Goal: Task Accomplishment & Management: Manage account settings

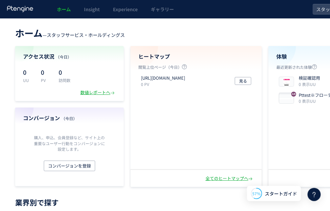
click at [277, 39] on header "ホーム — スタッフサービス・ホールディングス 現在のプラン： Free アップグレード" at bounding box center [207, 32] width 385 height 15
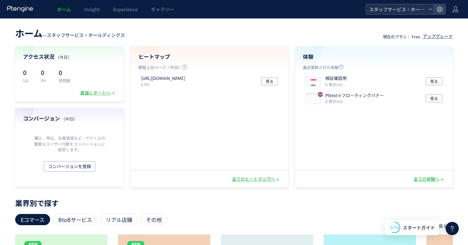
click at [330, 10] on span "スタッフサービス・ホールディングス" at bounding box center [396, 9] width 59 height 10
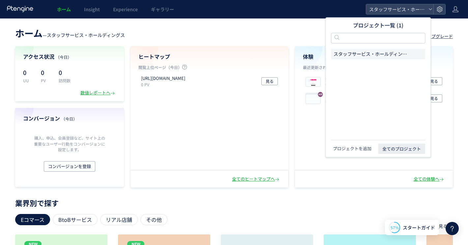
click at [330, 146] on button "プロジェクトを追加" at bounding box center [352, 148] width 43 height 7
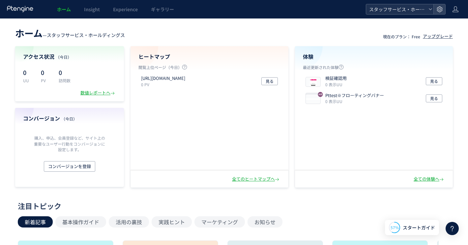
click at [330, 9] on span "スタッフサービス・ホールディングス" at bounding box center [396, 9] width 59 height 10
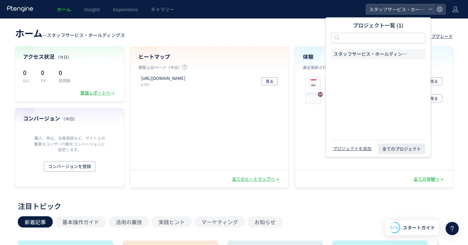
click at [234, 37] on header "ホーム — スタッフサービス・ホールディングス 現在のプラン： Free アップグレード" at bounding box center [234, 32] width 438 height 15
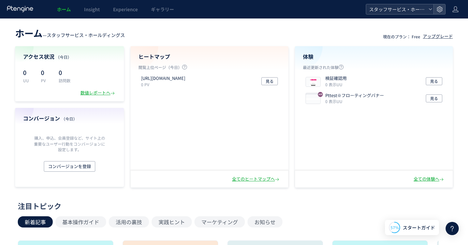
click at [330, 7] on span "スタッフサービス・ホールディングス" at bounding box center [396, 9] width 59 height 10
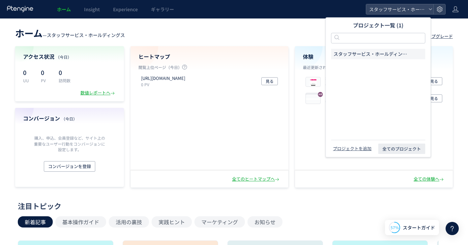
click at [330, 51] on span "スタッフサービス・ホールディングス" at bounding box center [372, 54] width 76 height 7
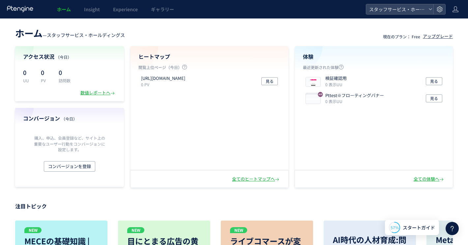
click at [325, 33] on header "ホーム — スタッフサービス・ホールディングス 現在のプラン： Free アップグレード" at bounding box center [234, 32] width 438 height 15
click at [330, 11] on span "スタッフサービス・ホールディングス" at bounding box center [396, 9] width 59 height 10
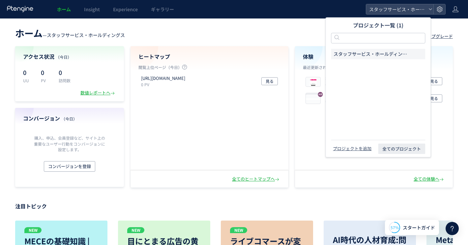
click at [330, 56] on span "スタッフサービス・ホールディングス" at bounding box center [372, 54] width 76 height 7
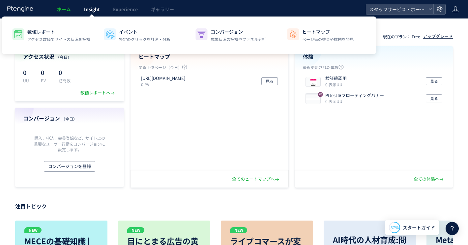
click at [92, 12] on span "Insight" at bounding box center [92, 9] width 16 height 7
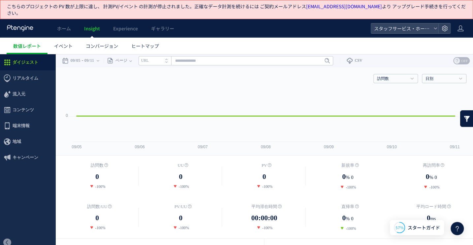
click at [330, 30] on div "ホーム Insight Experience ギャラリー" at bounding box center [185, 28] width 370 height 18
click at [143, 43] on span "ヒートマップ" at bounding box center [145, 46] width 28 height 7
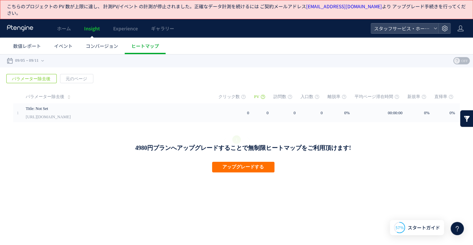
click at [330, 173] on html ".cls-1 { fill-rule: evenodd; } .cls-1 { fill: #ececec; } .cls-2 { fill: #929292…" at bounding box center [236, 113] width 473 height 119
click at [96, 25] on span "Insight" at bounding box center [92, 28] width 16 height 7
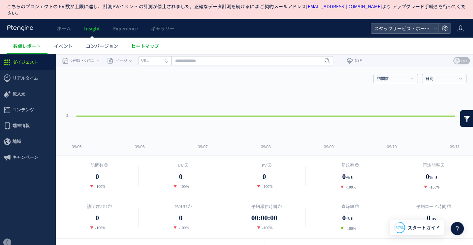
click at [145, 43] on span "ヒートマップ" at bounding box center [145, 46] width 28 height 7
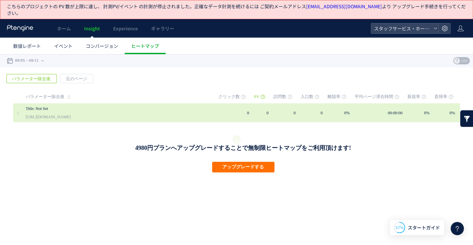
click at [95, 115] on div "Title: Not Set [URL][DOMAIN_NAME]" at bounding box center [117, 112] width 183 height 19
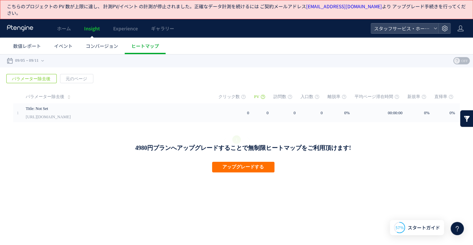
click at [330, 62] on div "戻る デフォルト設定では本日のデータを表示しています。 カレンダーでご覧になりたい期間を指定することができます。 09/05 09/11 [DATE] [DA…" at bounding box center [236, 60] width 473 height 13
click at [27, 25] on icon at bounding box center [20, 28] width 27 height 7
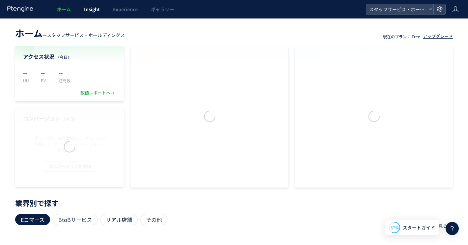
click at [90, 12] on span "Insight" at bounding box center [92, 9] width 16 height 7
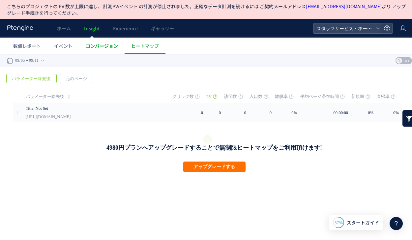
click at [102, 44] on span "コンバージョン" at bounding box center [102, 46] width 32 height 7
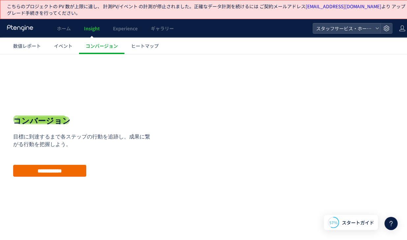
click at [72, 171] on input "**********" at bounding box center [49, 170] width 73 height 12
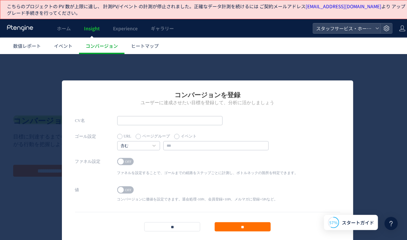
click at [187, 211] on input "**" at bounding box center [172, 226] width 56 height 9
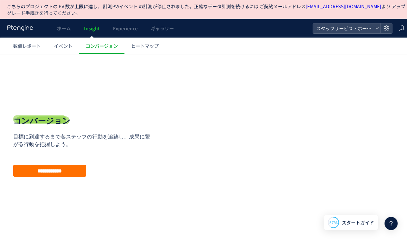
click at [293, 66] on div "戻る デフォルト設定では本日のデータを表示しています。 カレンダーでご覧になりたい期間を指定することができます。 09/05 09/11 [DATE] [DA…" at bounding box center [207, 151] width 415 height 194
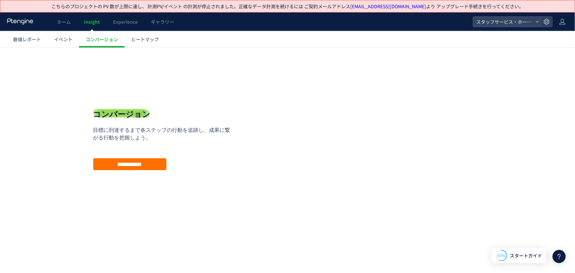
click at [330, 145] on div "**********" at bounding box center [287, 159] width 575 height 165
click at [330, 106] on div "**********" at bounding box center [287, 159] width 575 height 165
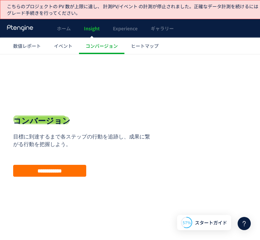
click at [140, 184] on div "**********" at bounding box center [84, 146] width 142 height 125
click at [73, 171] on input "**********" at bounding box center [49, 171] width 73 height 12
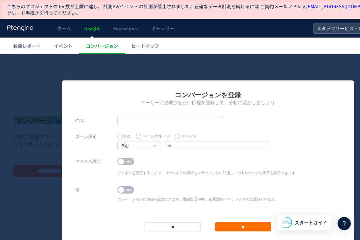
click at [101, 72] on div "コンバージョンを登録 ユーザーに達成させたい目標を登録して、分析に活かしましょう CV名 ゴール設定 URL ページグループ イベント" at bounding box center [207, 147] width 415 height 186
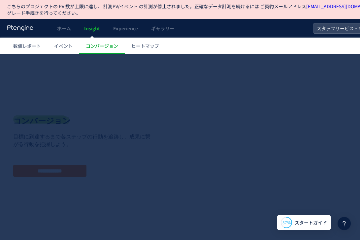
click at [102, 72] on div "コンバージョンを登録 ユーザーに達成させたい目標を登録して、分析に活かしましょう CV名 ゴール設定 URL ページグループ イベント" at bounding box center [208, 122] width 292 height 167
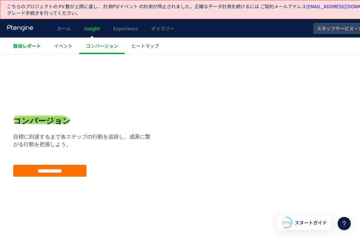
click at [26, 41] on link "数値レポート" at bounding box center [27, 46] width 41 height 16
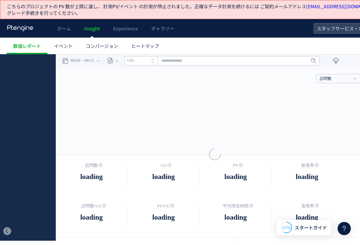
click at [28, 46] on div at bounding box center [180, 122] width 360 height 245
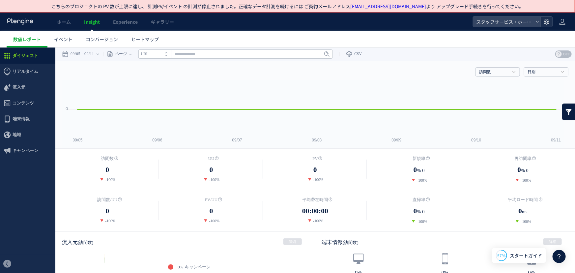
click at [330, 21] on div at bounding box center [546, 22] width 12 height 10
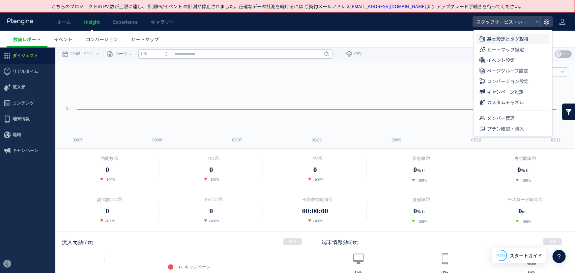
click at [330, 36] on span "基本設定とタグ取得" at bounding box center [508, 39] width 42 height 11
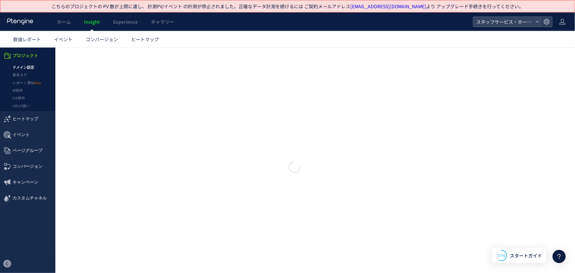
type input "**********"
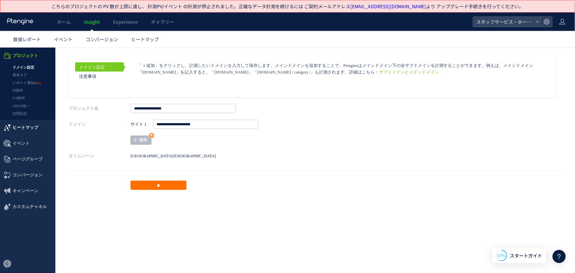
click at [30, 128] on span "ヒートマップ" at bounding box center [26, 127] width 26 height 16
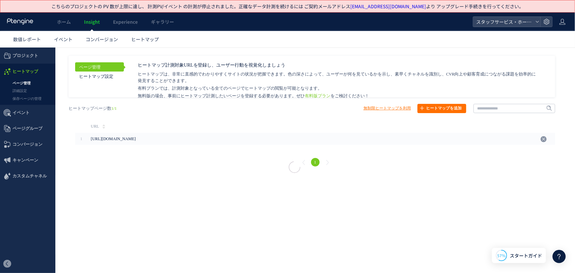
click at [27, 122] on div at bounding box center [287, 136] width 575 height 273
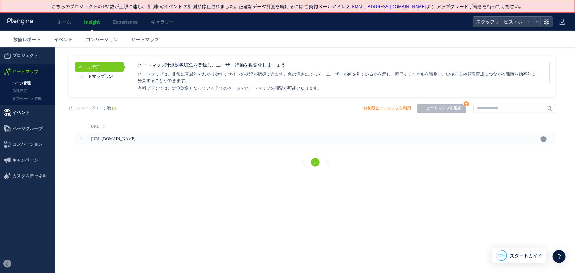
click at [24, 117] on span "イベント" at bounding box center [21, 112] width 17 height 16
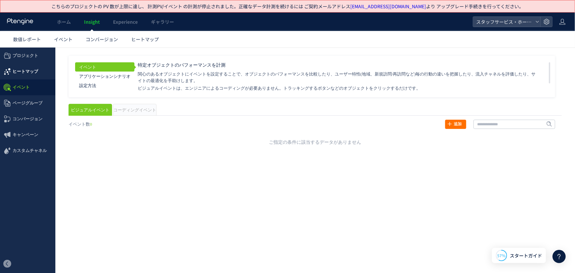
click at [29, 73] on span "ヒートマップ" at bounding box center [26, 71] width 26 height 16
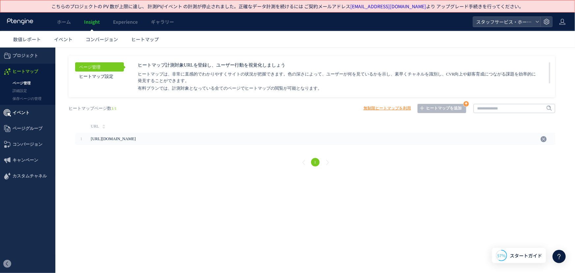
click at [24, 110] on span "イベント" at bounding box center [21, 112] width 17 height 16
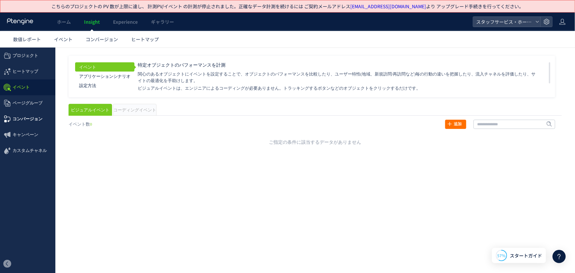
click at [18, 121] on span "コンバージョン" at bounding box center [28, 119] width 30 height 16
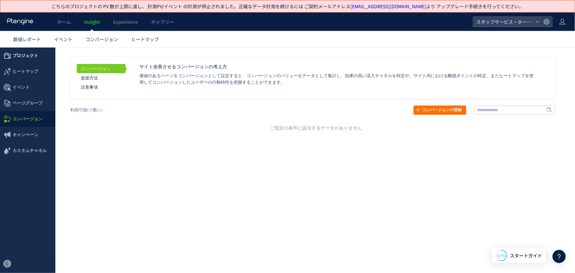
click at [26, 53] on span "プロジェクト" at bounding box center [26, 55] width 26 height 16
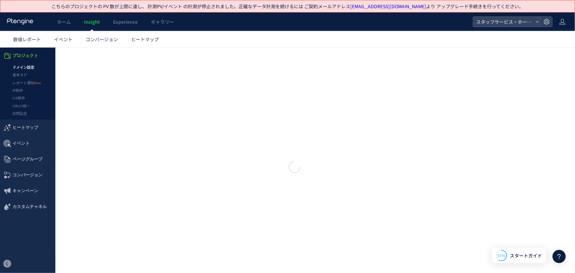
type input "**********"
click at [30, 69] on link "ドメイン設定" at bounding box center [27, 67] width 55 height 8
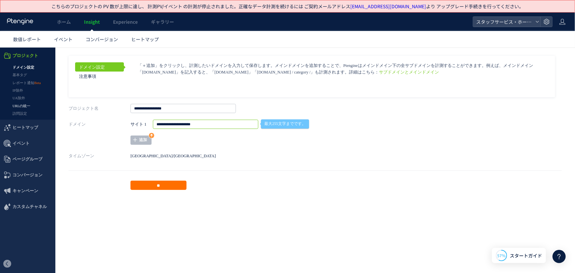
drag, startPoint x: 208, startPoint y: 122, endPoint x: 32, endPoint y: 102, distance: 176.8
click at [33, 102] on div "プロジェクト ドメイン設定 基本タグ レポート通知 IP除外 UA除外 URLの統一" at bounding box center [287, 120] width 575 height 147
click at [27, 178] on span "コンバージョン" at bounding box center [28, 175] width 30 height 16
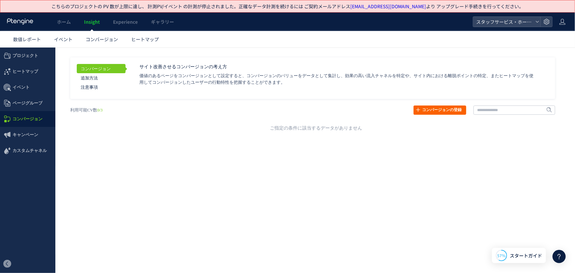
click at [330, 113] on link "コンバージョンの登録" at bounding box center [440, 109] width 53 height 9
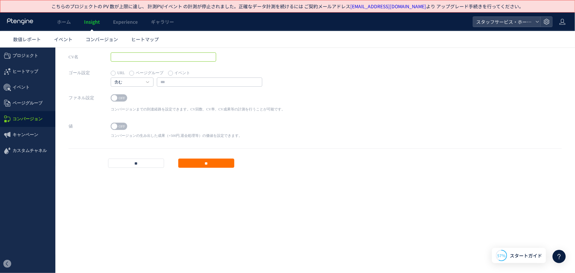
click at [165, 60] on input "text" at bounding box center [163, 56] width 105 height 9
type input "**********"
drag, startPoint x: 191, startPoint y: 83, endPoint x: 194, endPoint y: 81, distance: 3.6
click at [192, 83] on input "text" at bounding box center [209, 81] width 105 height 9
paste input "**********"
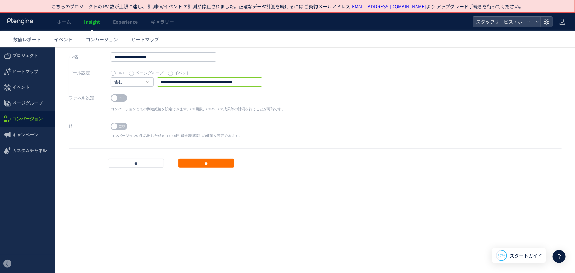
type input "**********"
click at [330, 105] on div "ファネル設定 ON OFF コンバージョンまでの到達経路を設定できます。CV回数、CV率、CV成果等の計測を行うことが可能です。 1 URL ページグループ …" at bounding box center [315, 107] width 493 height 28
click at [124, 98] on span "OFF" at bounding box center [122, 97] width 10 height 7
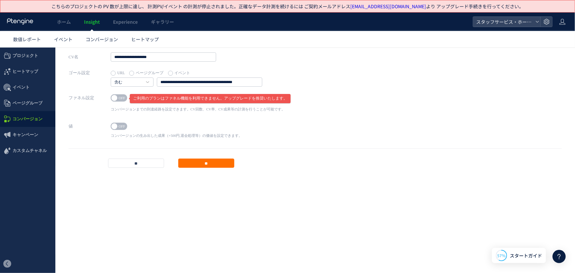
drag, startPoint x: 420, startPoint y: 97, endPoint x: 492, endPoint y: 57, distance: 82.1
click at [330, 97] on div "ファネル設定 ON OFF ご利用のプランはファネル機能を利用できません。アップグレードを推奨いたします。 コンバージョンまでの到達経路を設定できます。CV回…" at bounding box center [315, 107] width 493 height 28
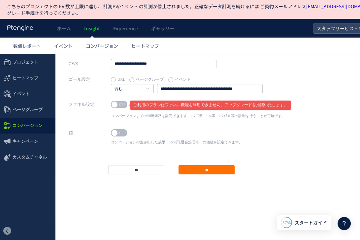
click at [131, 131] on div "ON OFF" at bounding box center [176, 132] width 131 height 7
click at [119, 132] on span "OFF" at bounding box center [122, 132] width 10 height 7
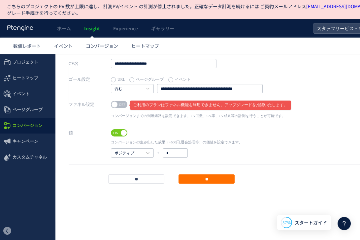
click at [267, 146] on div "値 ON OFF コンバージョンの生み出した成果（+500円,退会処理等）の価値を設定できます。 ポジティブ ポジティブ ネガティブ + *" at bounding box center [236, 146] width 334 height 36
click at [115, 131] on span "ON" at bounding box center [116, 132] width 10 height 7
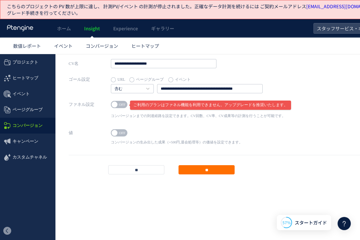
click at [227, 136] on div "ON OFF" at bounding box center [176, 132] width 131 height 7
drag, startPoint x: 183, startPoint y: 141, endPoint x: 110, endPoint y: 142, distance: 72.8
click at [110, 142] on div "値 ON OFF コンバージョンの生み出した成果（+500円,退会処理等）の価値を設定できます。 ポジティブ ポジティブ ネガティブ + *" at bounding box center [236, 141] width 334 height 26
copy p "コンバージョンの生み出した成果（+500円,退会処理等）の価値を設定できます。"
click at [317, 173] on html ".cls-1 { fill-rule: evenodd; } .cls-1 { fill: #ececec; } .cls-2 { fill: #929292…" at bounding box center [207, 113] width 415 height 119
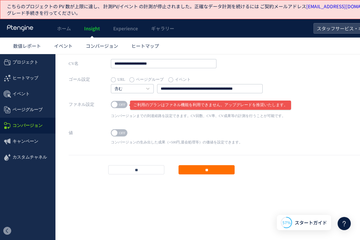
click at [302, 152] on div "値 ON OFF コンバージョンの生み出した成果（+500円,退会処理等）の価値を設定できます。 ポジティブ ポジティブ ネガティブ + *" at bounding box center [236, 141] width 334 height 26
click at [302, 154] on div "値 ON OFF コンバージョンの生み出した成果（+500円,退会処理等）の価値を設定できます。 ポジティブ ポジティブ ネガティブ + *" at bounding box center [236, 141] width 334 height 26
click at [283, 144] on div "値 ON OFF コンバージョンの生み出した成果（+500円,退会処理等）の価値を設定できます。 ポジティブ ポジティブ ネガティブ + *" at bounding box center [236, 141] width 334 height 26
click at [208, 171] on input "**" at bounding box center [206, 169] width 56 height 9
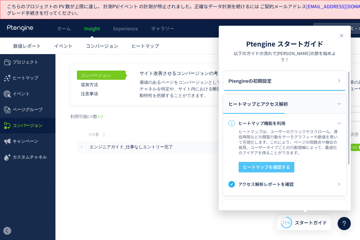
click at [272, 162] on span "ヒートマップを確認する" at bounding box center [266, 167] width 47 height 11
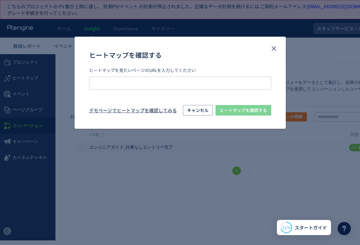
type input "**********"
click at [252, 109] on span "ヒートマップを確認する" at bounding box center [242, 110] width 47 height 11
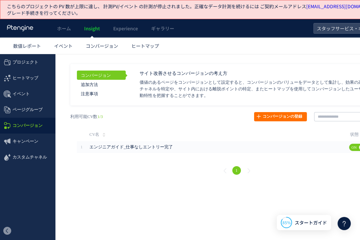
click at [257, 47] on ul "数値レポート イベント コンバージョン ヒートマップ" at bounding box center [211, 46] width 409 height 16
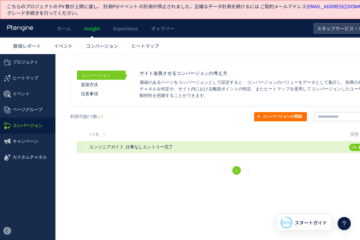
click at [140, 147] on span "エンジニアガイド_仕事なしエントリー完了" at bounding box center [130, 147] width 83 height 5
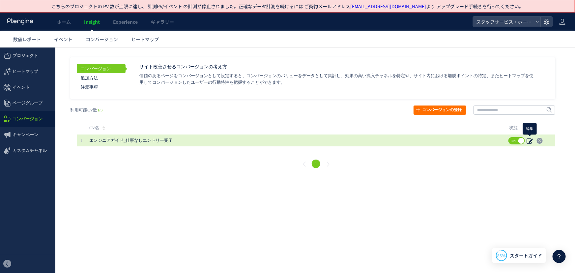
click at [330, 142] on icon at bounding box center [530, 140] width 7 height 7
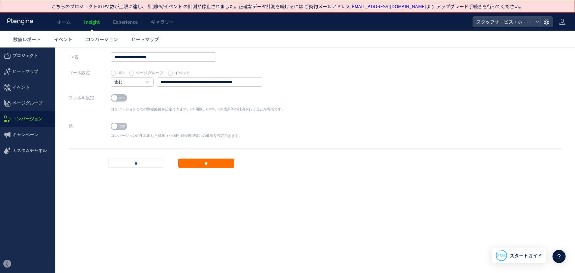
click at [168, 72] on label "イベント" at bounding box center [179, 72] width 22 height 9
click at [111, 72] on label "URL" at bounding box center [118, 72] width 14 height 9
click at [330, 129] on div "値 ON OFF コンバージョンの生み出した成果（+500円,退会処理等）の価値を設定できます。 ポジティブ ポジティブ ネガティブ + *" at bounding box center [315, 134] width 493 height 26
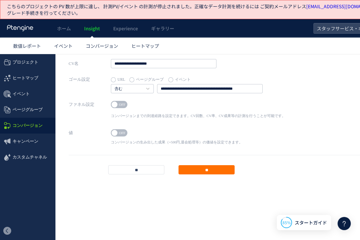
click at [314, 108] on div "ファネル設定 ON OFF コンバージョンまでの到達経路を設定できます。CV回数、CV率、CV成果等の計測を行うことが可能です。 1 URL ページグループ …" at bounding box center [236, 114] width 334 height 28
click at [304, 104] on div "ファネル設定 ON OFF コンバージョンまでの到達経路を設定できます。CV回数、CV率、CV成果等の計測を行うことが可能です。 1 URL ページグループ …" at bounding box center [236, 114] width 334 height 28
click at [269, 93] on div "**********" at bounding box center [236, 87] width 334 height 25
click at [30, 92] on span "イベント" at bounding box center [27, 94] width 55 height 16
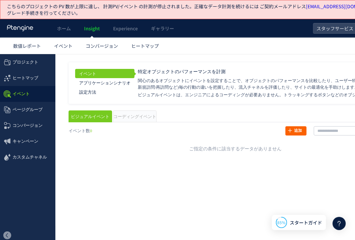
click at [302, 129] on link "追加" at bounding box center [295, 130] width 21 height 9
